Goal: Navigation & Orientation: Find specific page/section

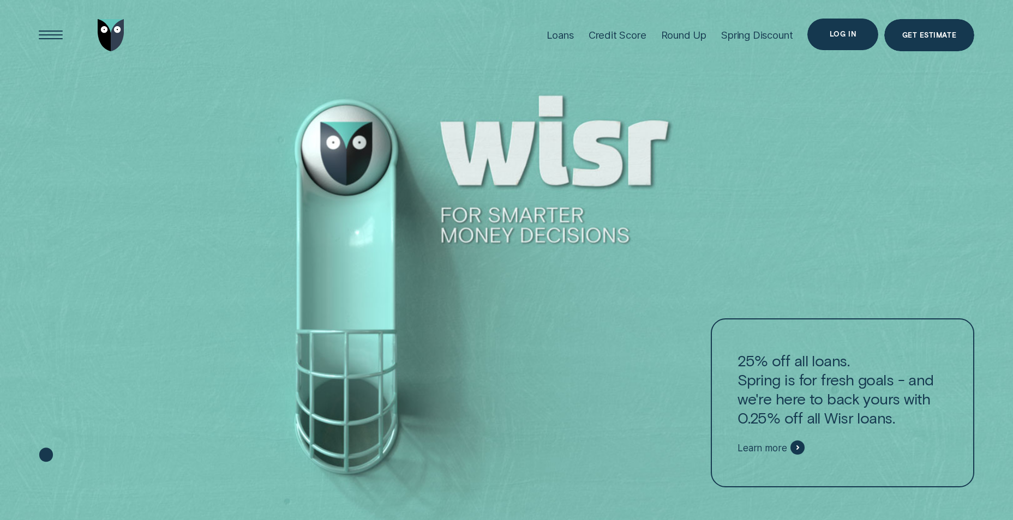
click at [819, 38] on div "Log in" at bounding box center [842, 35] width 71 height 32
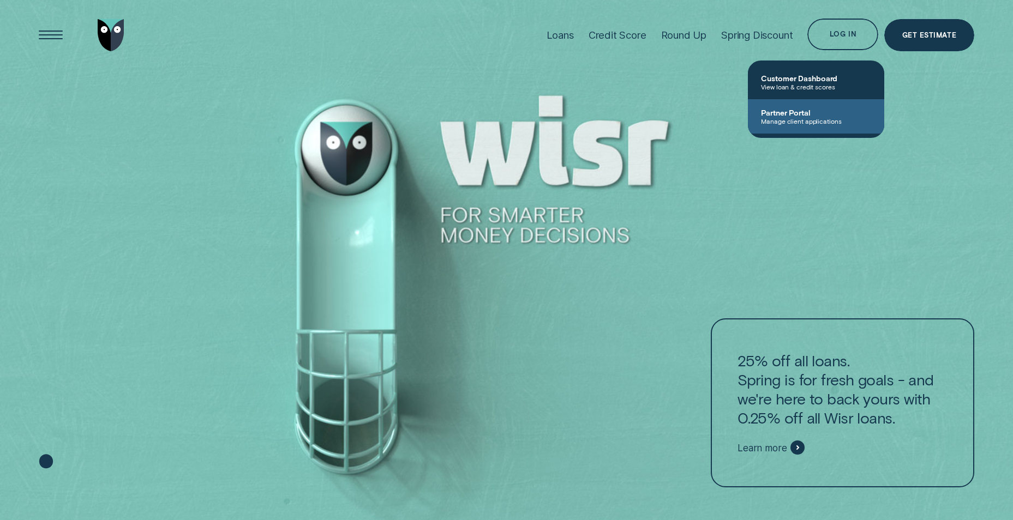
click at [798, 112] on span "Partner Portal" at bounding box center [816, 112] width 110 height 9
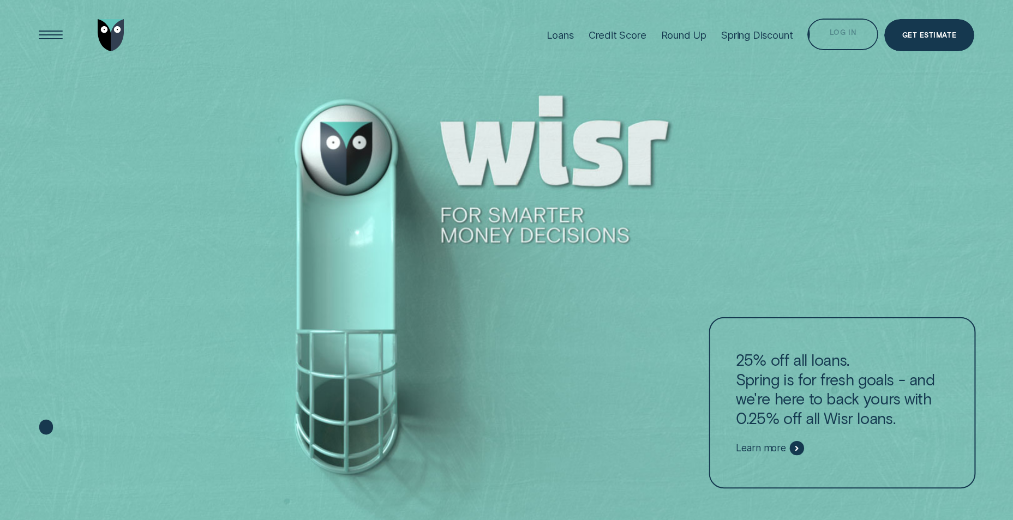
click at [837, 25] on div "Log in" at bounding box center [842, 35] width 71 height 32
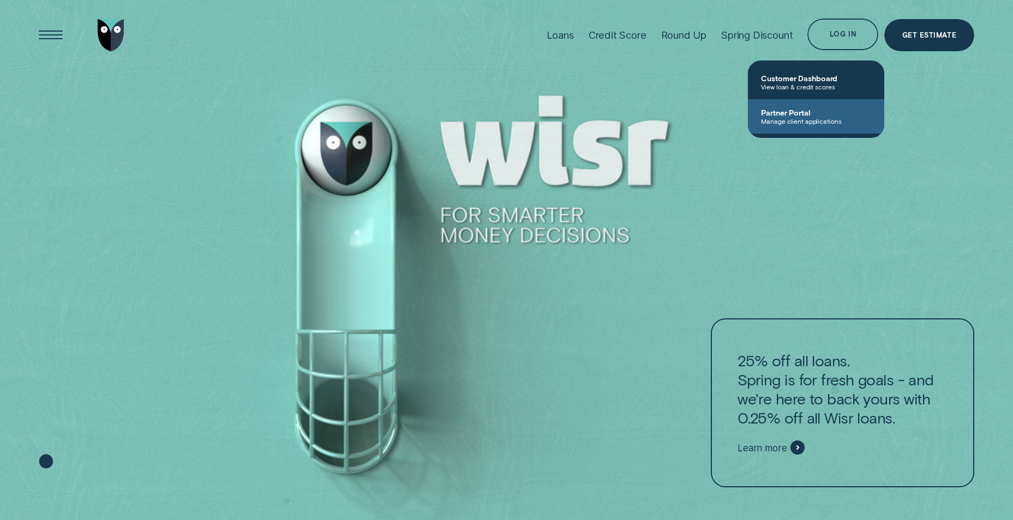
click at [828, 117] on span "Manage client applications" at bounding box center [816, 121] width 110 height 8
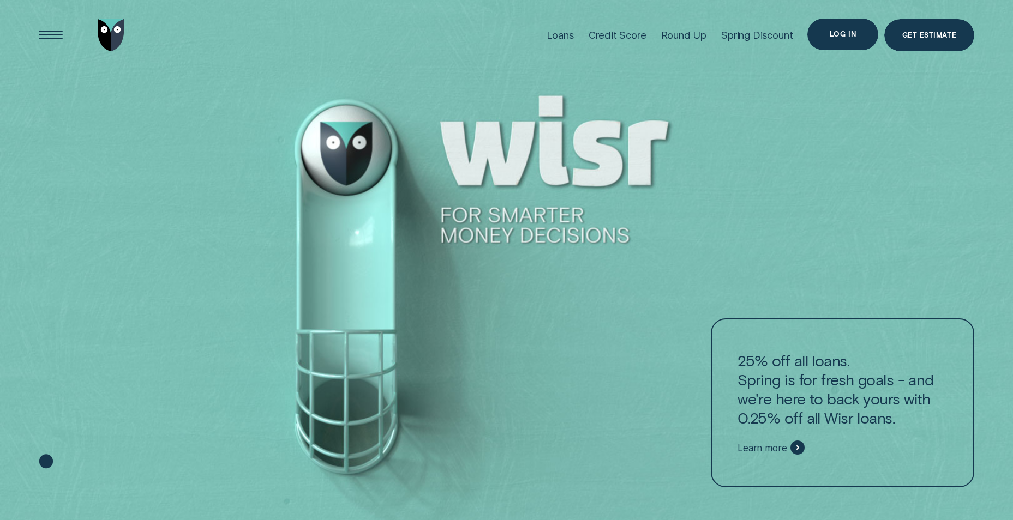
click at [833, 31] on div "Log in" at bounding box center [842, 34] width 27 height 6
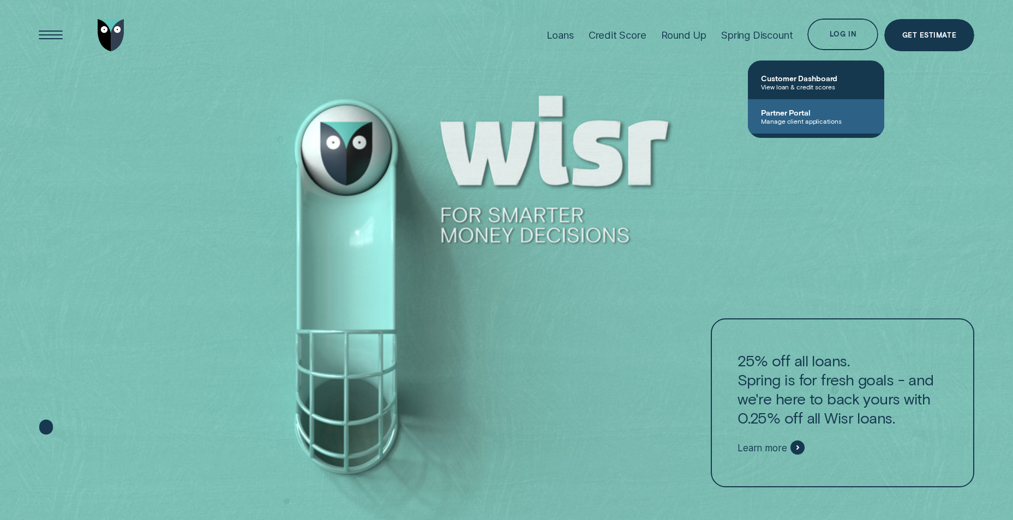
click at [788, 116] on span "Partner Portal" at bounding box center [816, 112] width 110 height 9
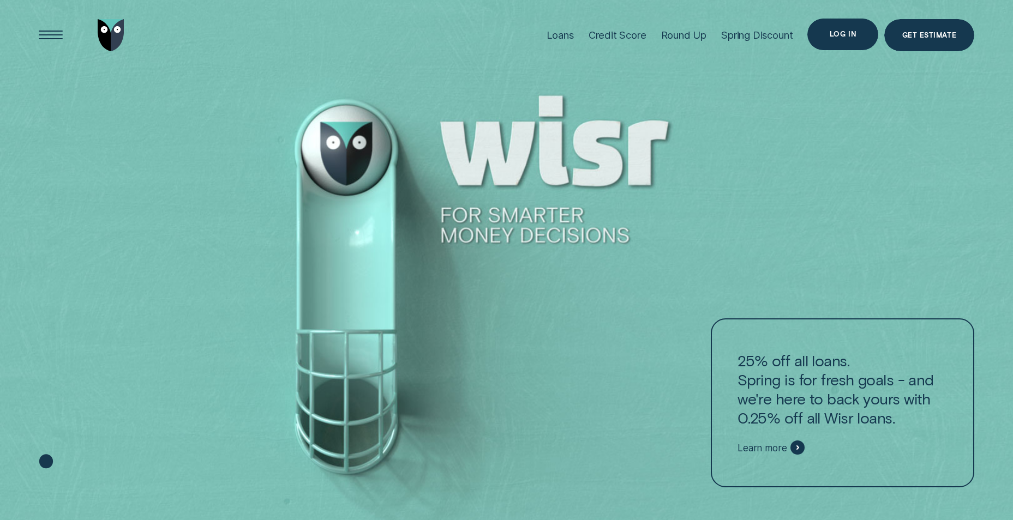
click at [840, 33] on div "Log in" at bounding box center [842, 34] width 27 height 6
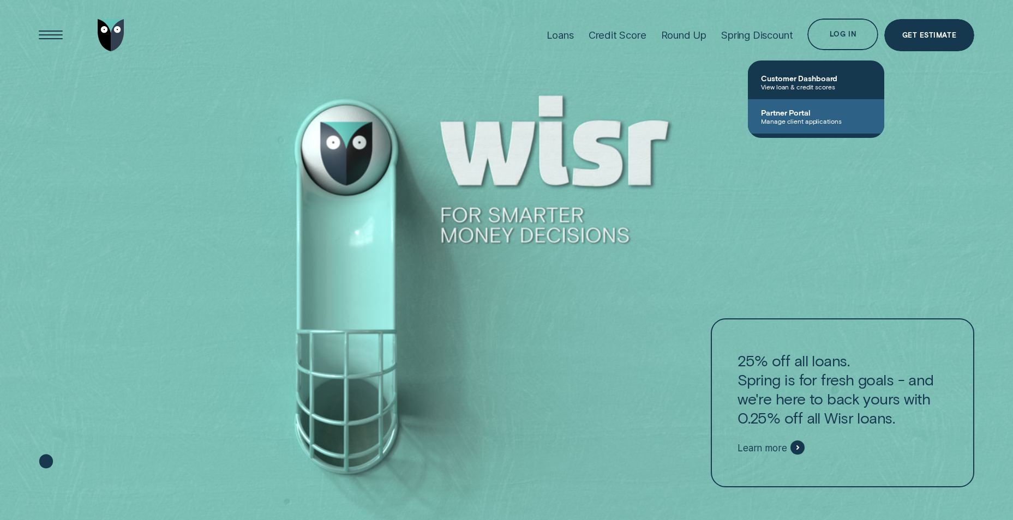
click at [836, 118] on span "Manage client applications" at bounding box center [816, 121] width 110 height 8
